Goal: Communication & Community: Answer question/provide support

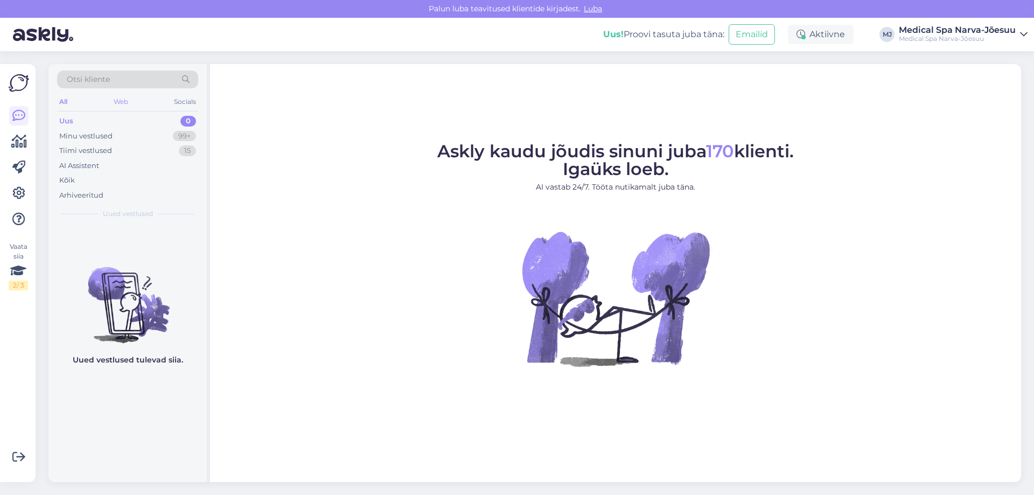
click at [121, 100] on div "Web" at bounding box center [120, 102] width 19 height 14
click at [119, 136] on div "Minu vestlused 99+" at bounding box center [127, 136] width 141 height 15
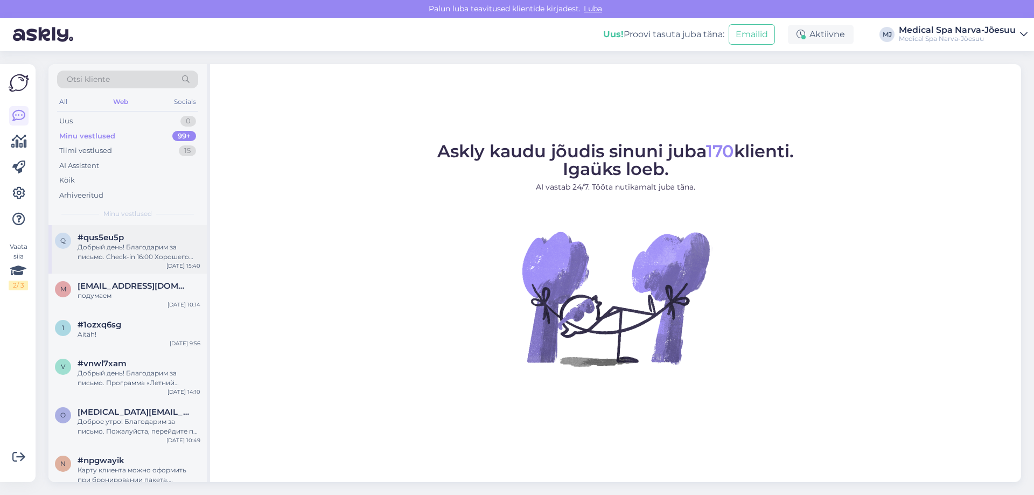
click at [139, 263] on div "q #qus5eu5p Добрый день! Благодарим за письмо. Check-in 16:00 Хорошего дня! [DA…" at bounding box center [127, 249] width 158 height 48
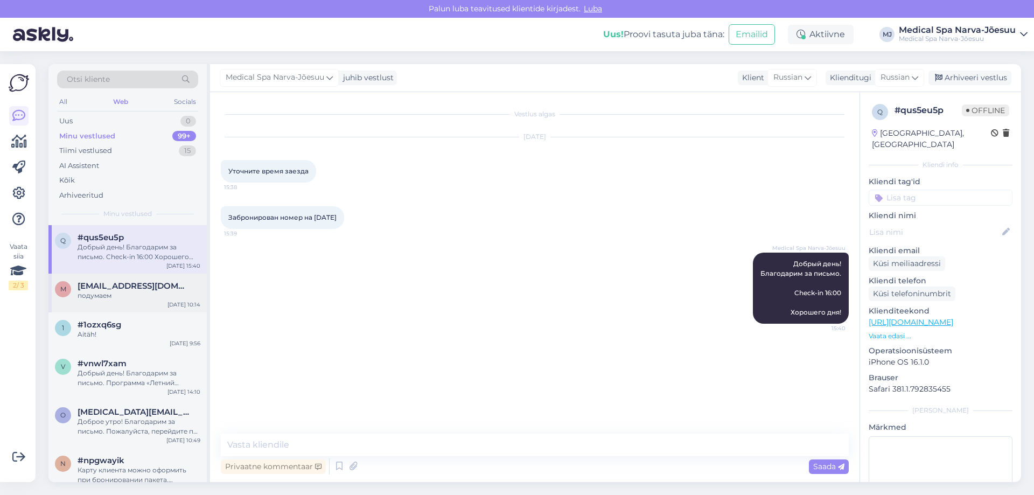
click at [144, 280] on div "m [EMAIL_ADDRESS][DOMAIN_NAME] подумаем [DATE] 10:14" at bounding box center [127, 293] width 158 height 39
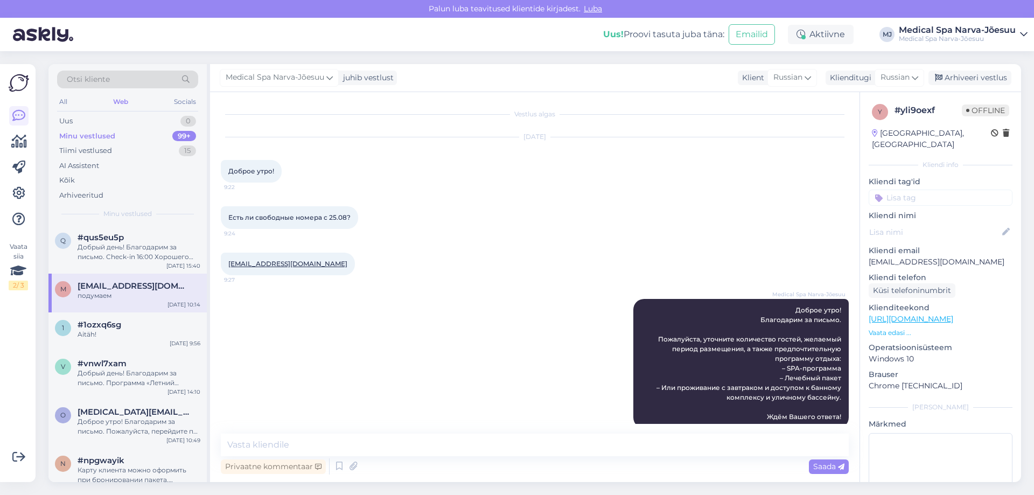
scroll to position [1065, 0]
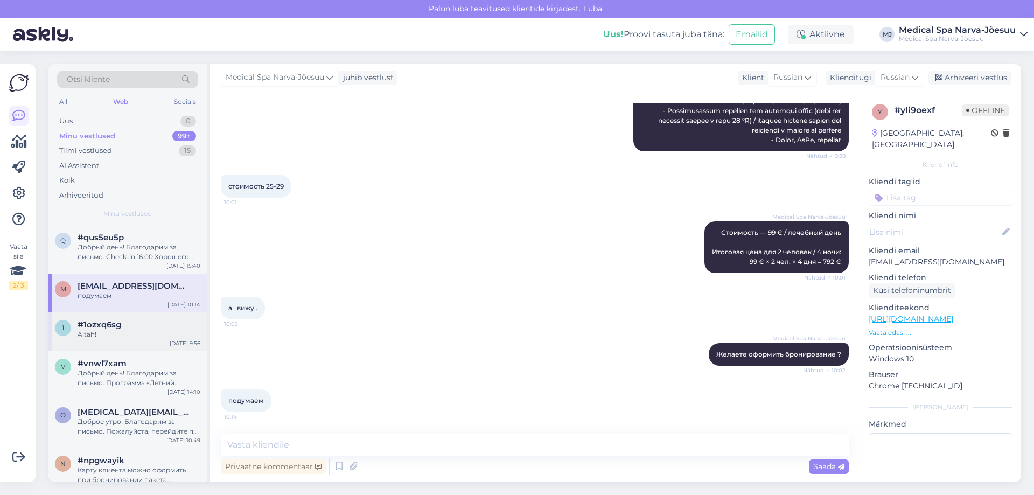
click at [150, 328] on div "#1ozxq6sg" at bounding box center [139, 325] width 123 height 10
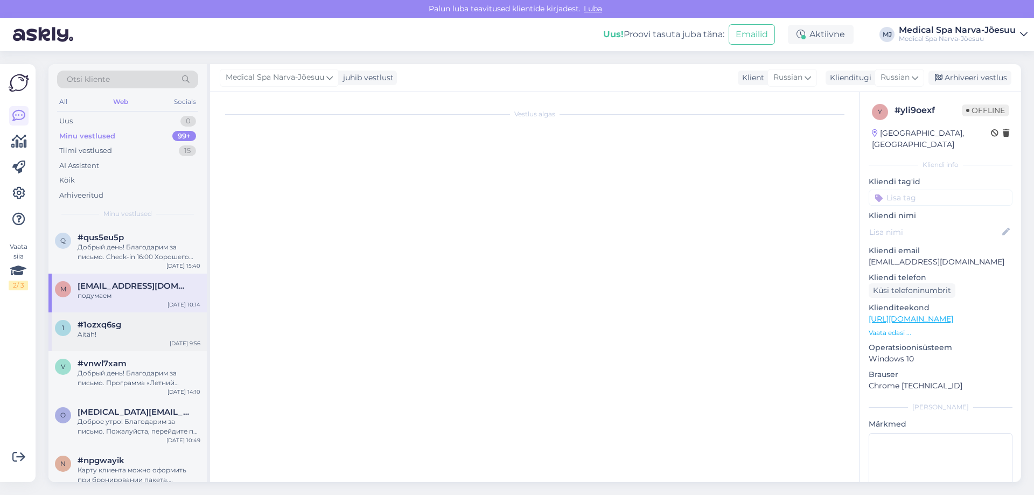
scroll to position [0, 0]
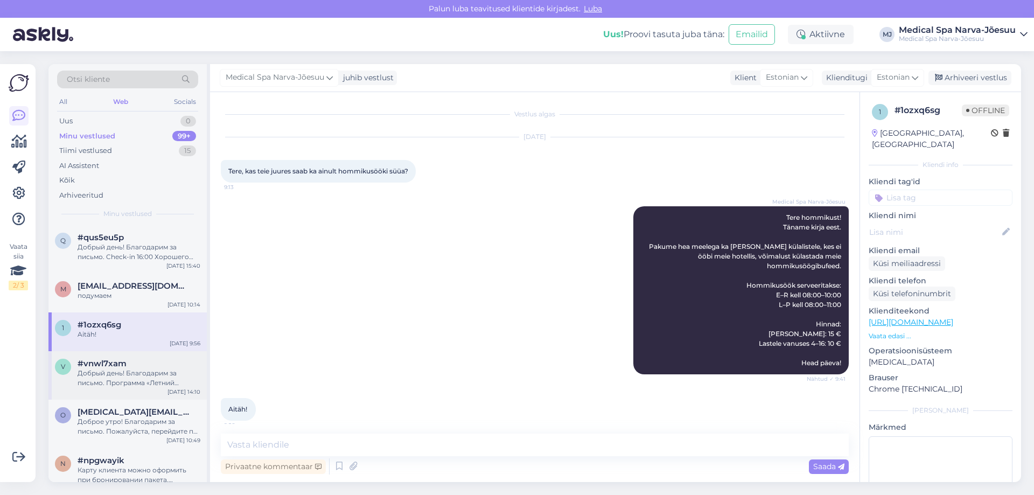
click at [150, 365] on div "#vnwl7xam" at bounding box center [139, 364] width 123 height 10
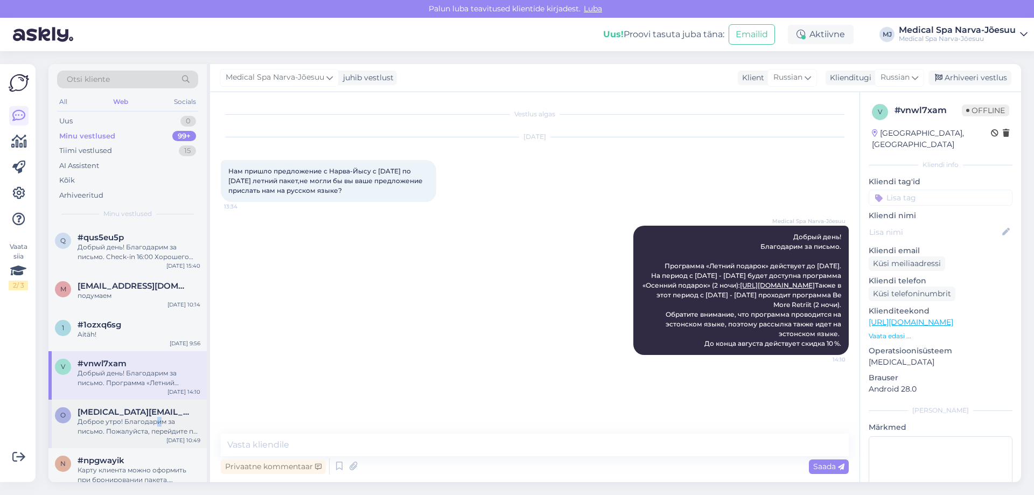
drag, startPoint x: 158, startPoint y: 424, endPoint x: 160, endPoint y: 416, distance: 8.4
click at [160, 417] on div "Доброе утро! Благодарим за письмо. Пожалуйста, перейдите по ссылке: [URL][DOMAI…" at bounding box center [139, 426] width 123 height 19
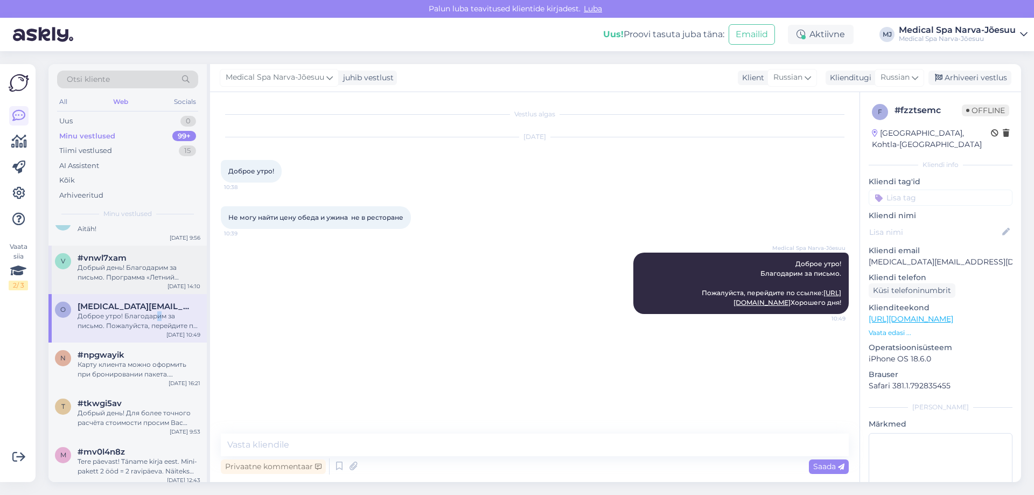
scroll to position [108, 0]
click at [141, 380] on div "n #npgwayik Карту клиента можно оформить при бронировании пакета. [PERSON_NAME]…" at bounding box center [127, 364] width 158 height 48
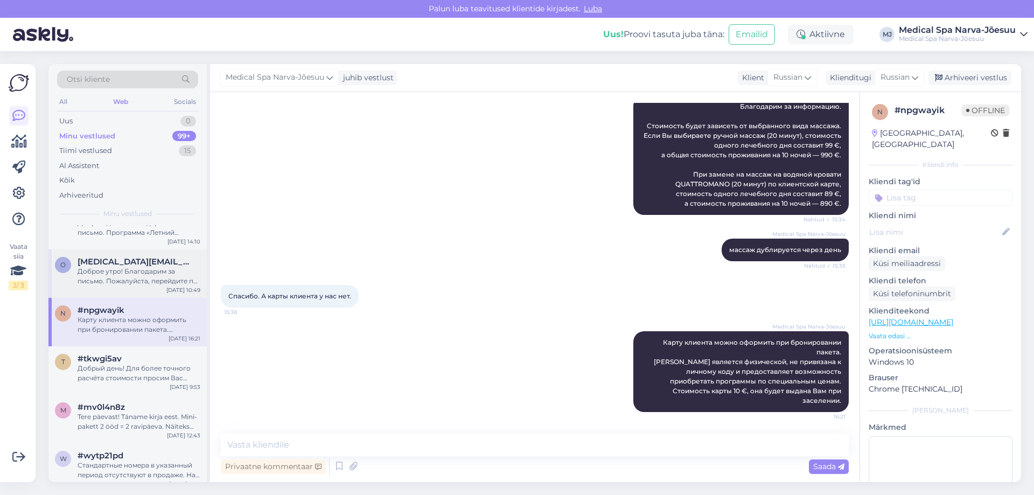
scroll to position [215, 0]
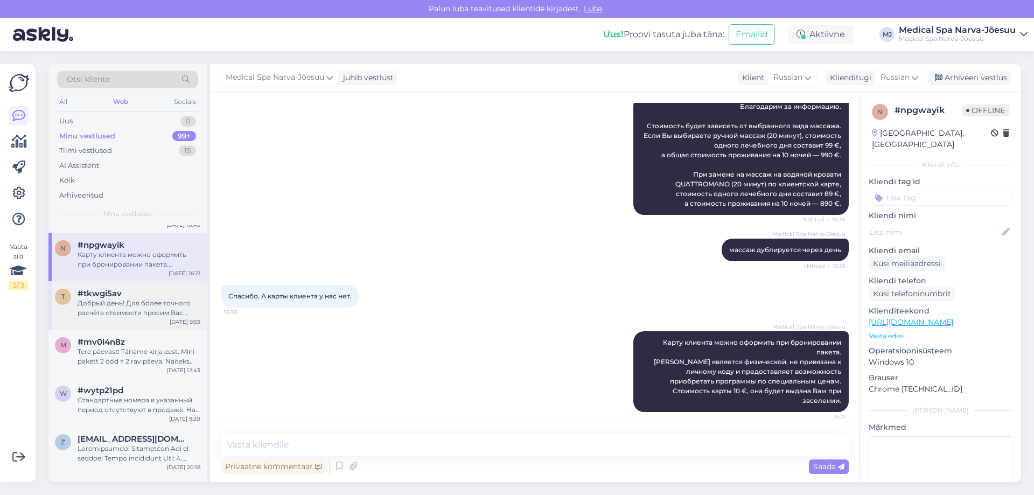
click at [133, 305] on div "Добрый день! Для более точного расчёта стоимости просим Вас указать желаемые да…" at bounding box center [139, 307] width 123 height 19
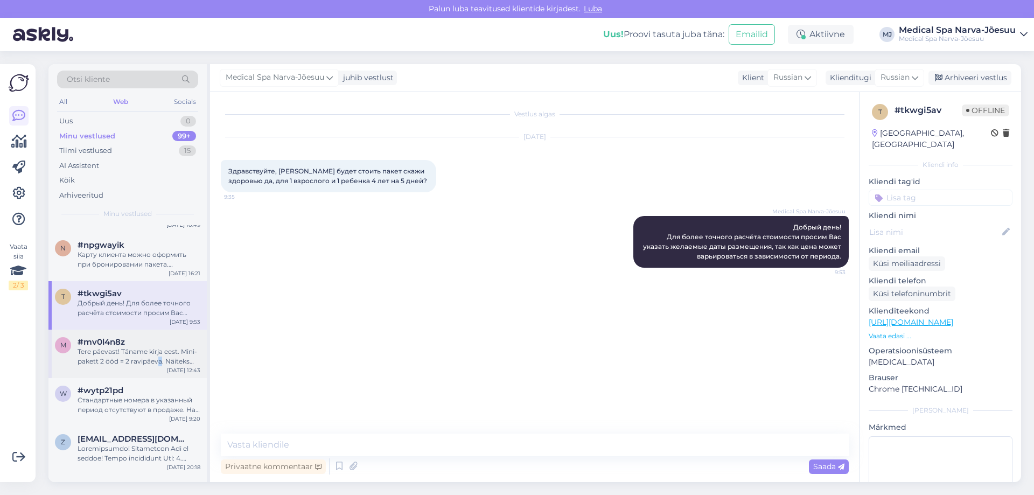
click at [159, 358] on div "Tere päevast! Täname kirja eest. Mini-pakett 2 ööd = 2 ravipäeva. Näiteks kui s…" at bounding box center [139, 356] width 123 height 19
